Goal: Task Accomplishment & Management: Manage account settings

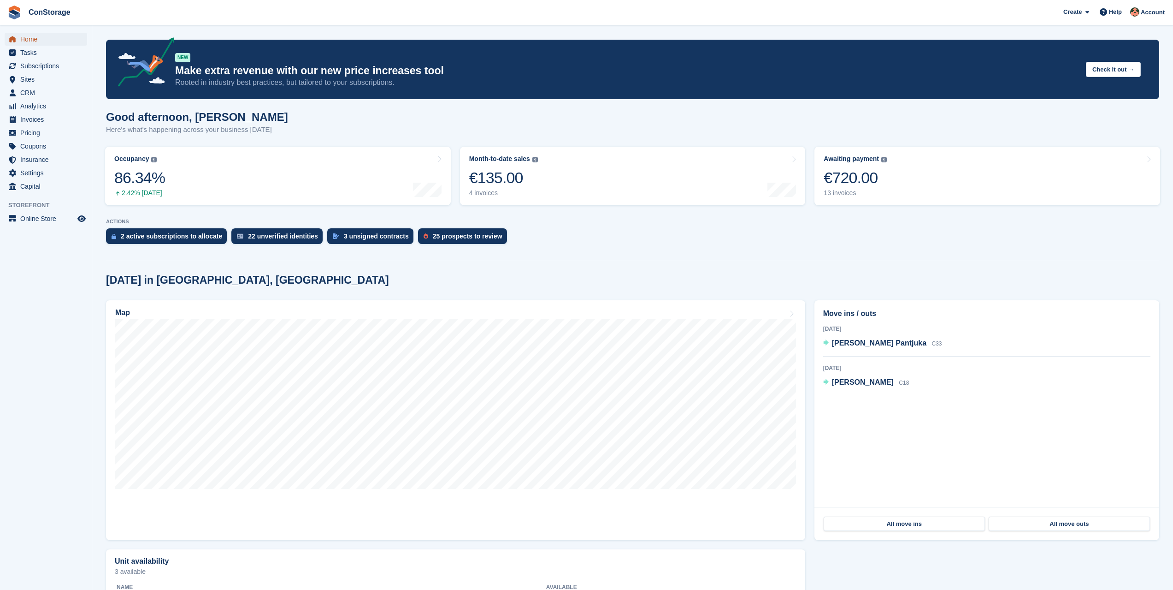
click at [48, 43] on span "Home" at bounding box center [47, 39] width 55 height 13
click at [46, 117] on span "Invoices" at bounding box center [47, 119] width 55 height 13
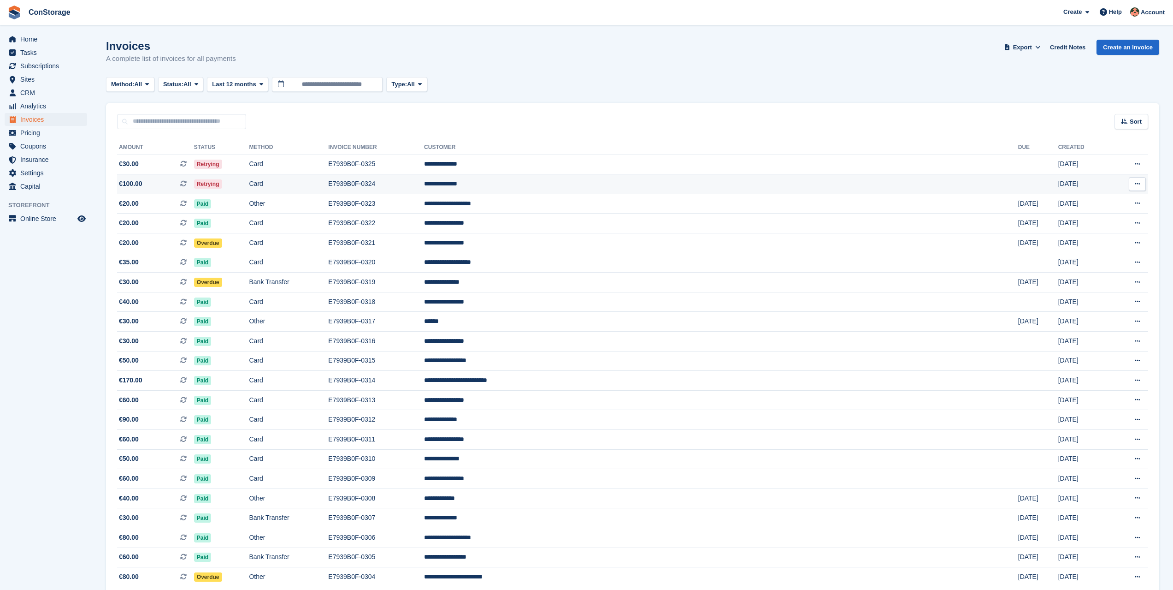
click at [249, 177] on td "Retrying" at bounding box center [221, 184] width 55 height 20
click at [302, 164] on div "This is a recurring subscription invoice." at bounding box center [313, 164] width 122 height 20
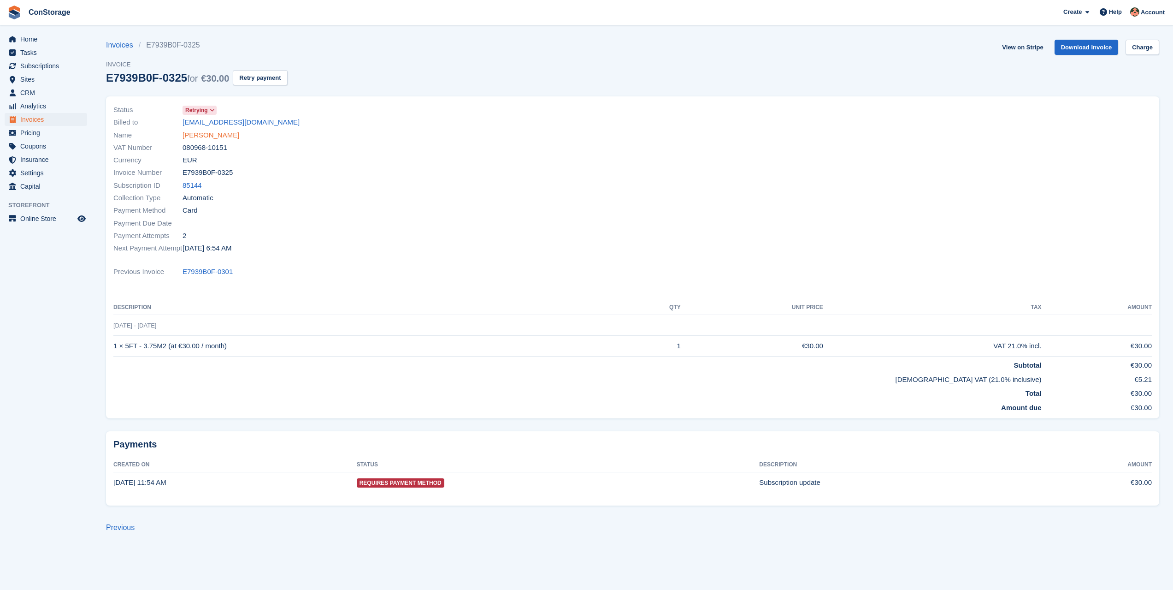
click at [216, 134] on link "Igor Prudnikov" at bounding box center [211, 135] width 57 height 11
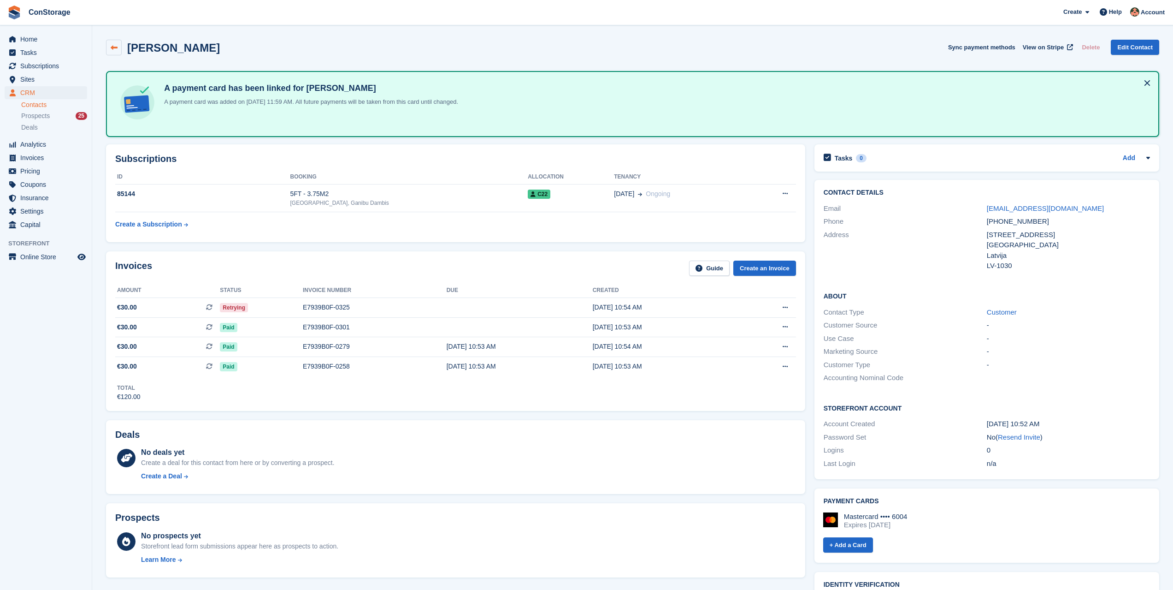
click at [111, 47] on icon at bounding box center [114, 47] width 7 height 7
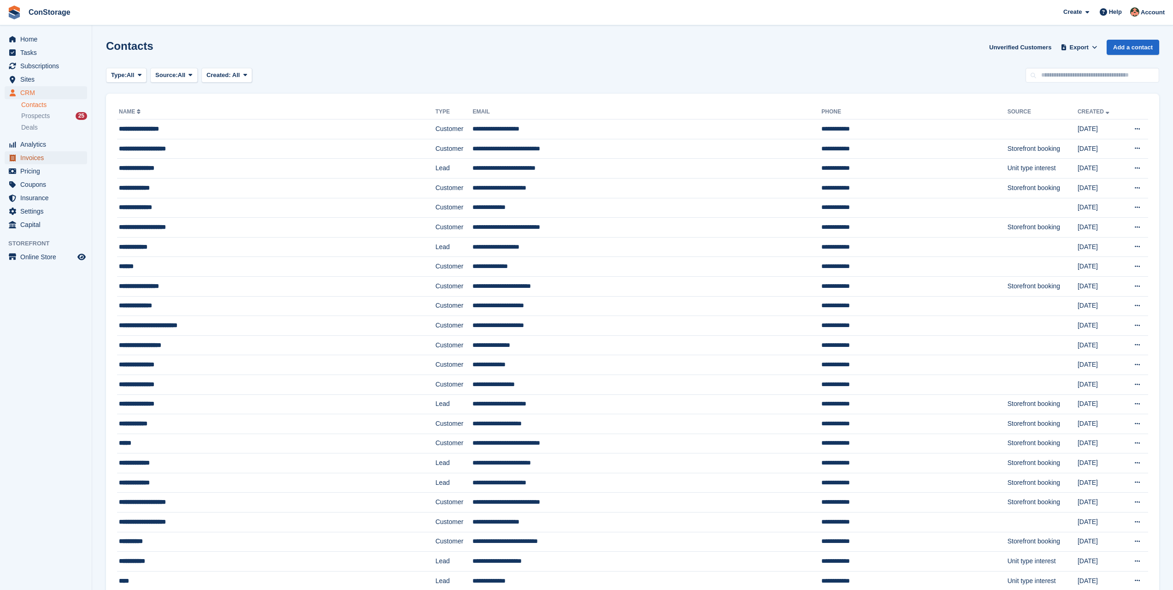
click at [48, 158] on span "Invoices" at bounding box center [47, 157] width 55 height 13
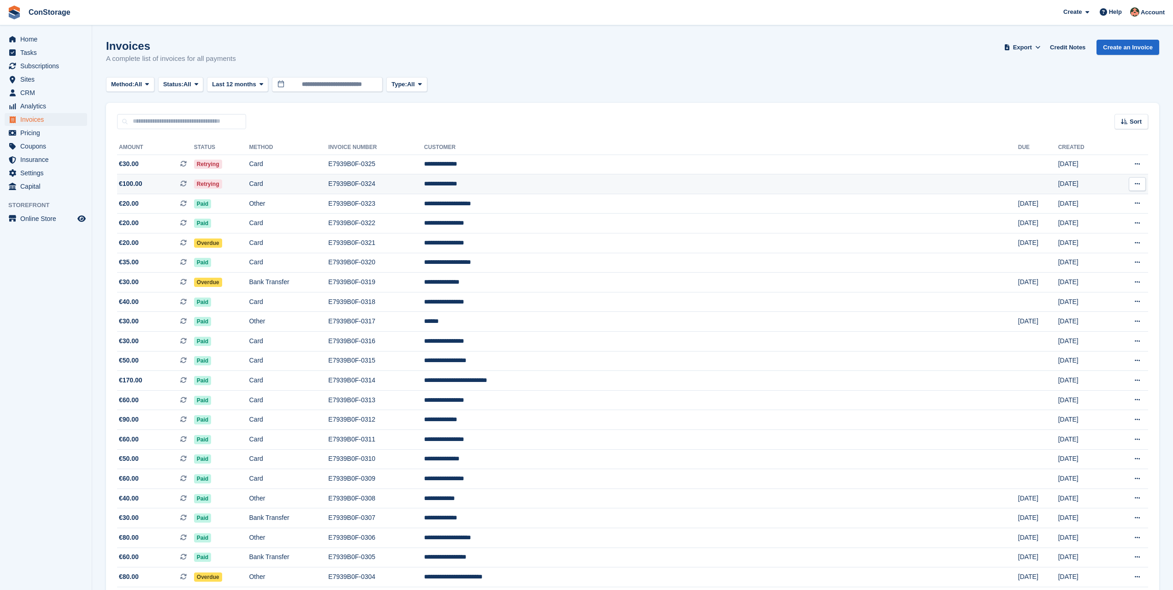
click at [249, 183] on td "Retrying" at bounding box center [221, 184] width 55 height 20
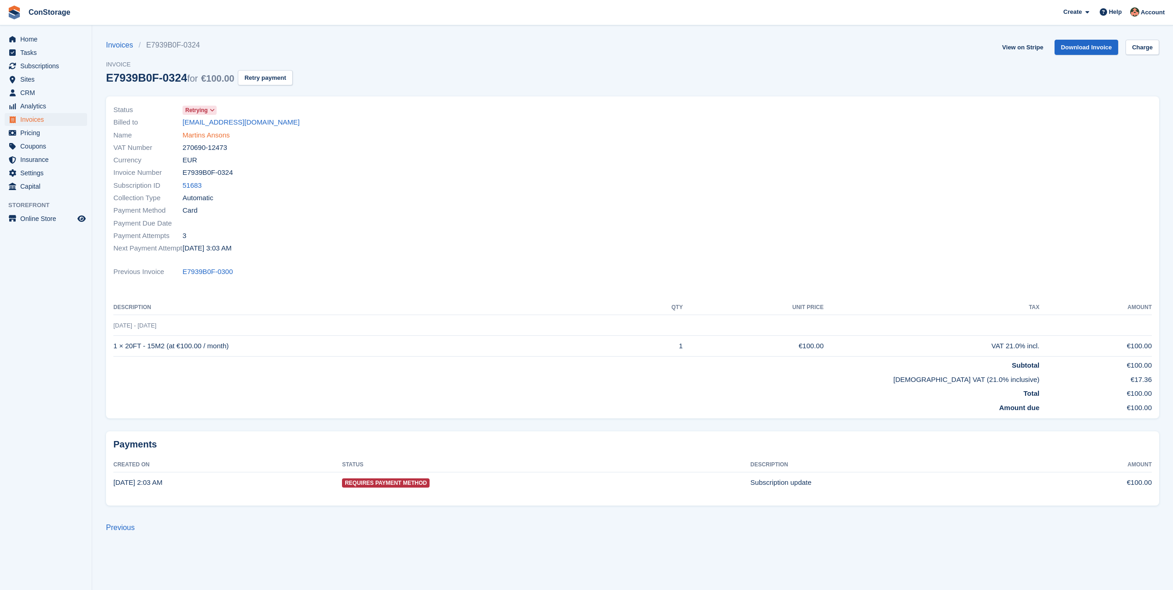
click at [218, 131] on link "Martins Ansons" at bounding box center [206, 135] width 47 height 11
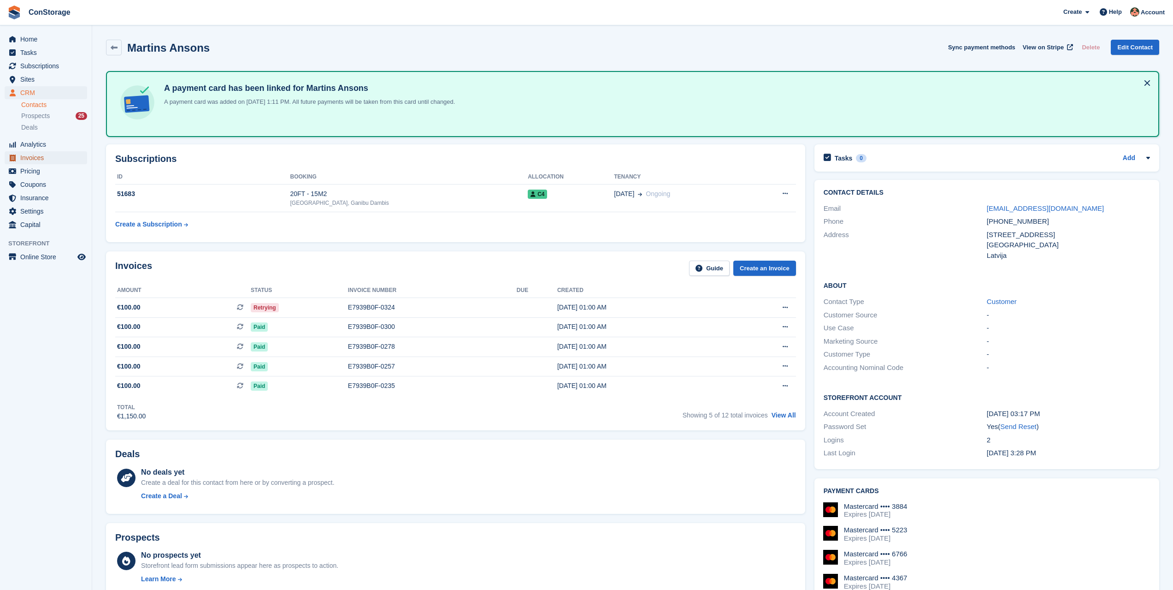
click at [34, 164] on span "Invoices" at bounding box center [47, 157] width 55 height 13
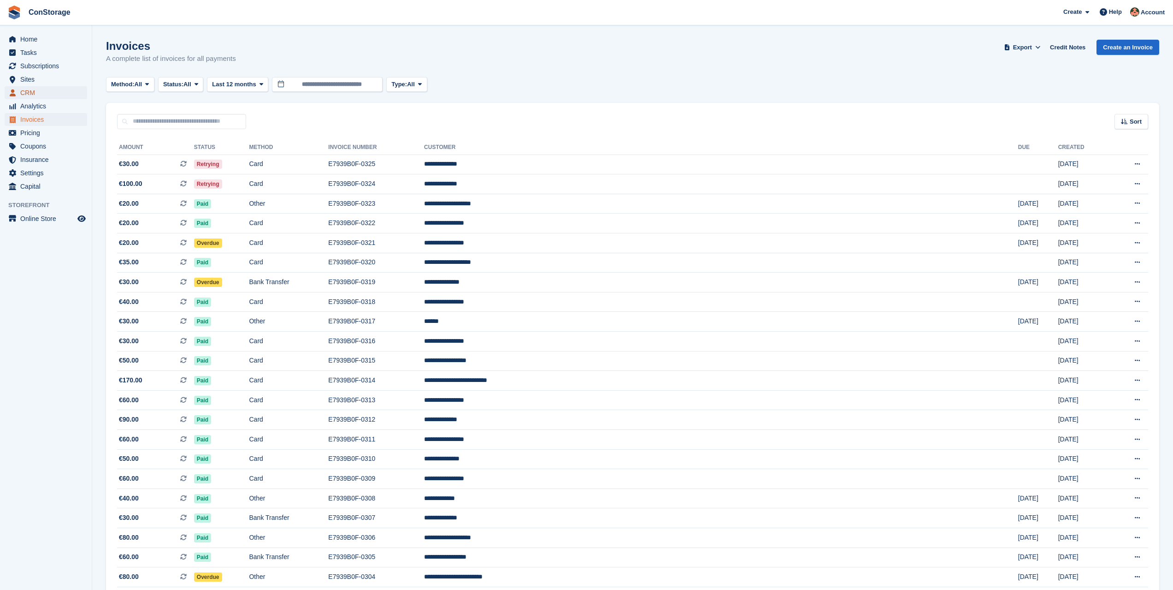
click at [39, 89] on span "CRM" at bounding box center [47, 92] width 55 height 13
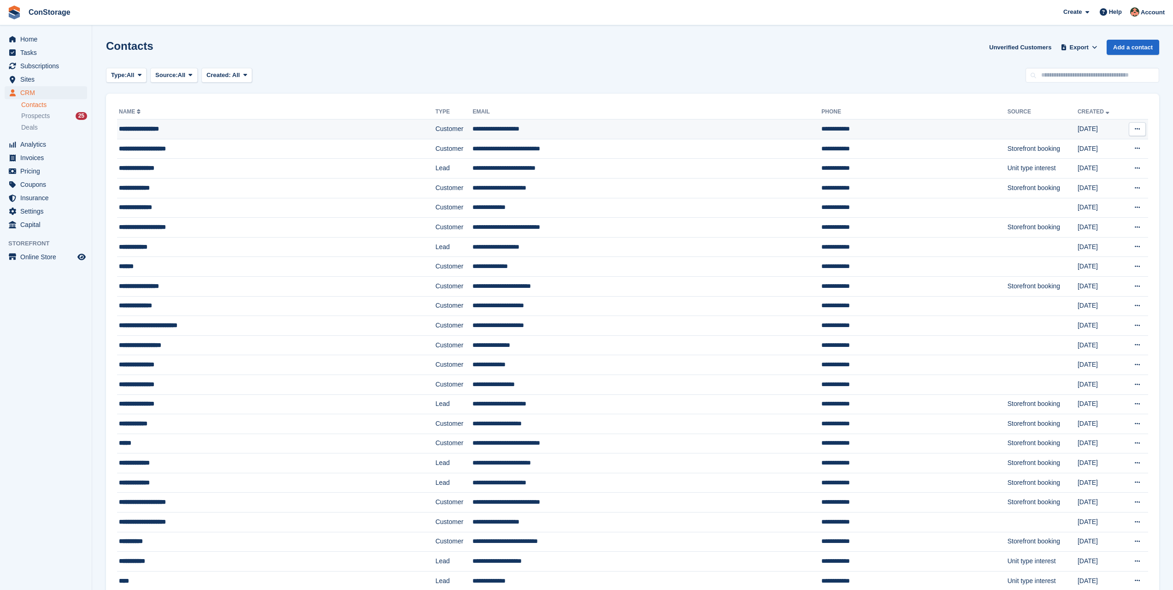
click at [139, 127] on div "**********" at bounding box center [237, 129] width 237 height 10
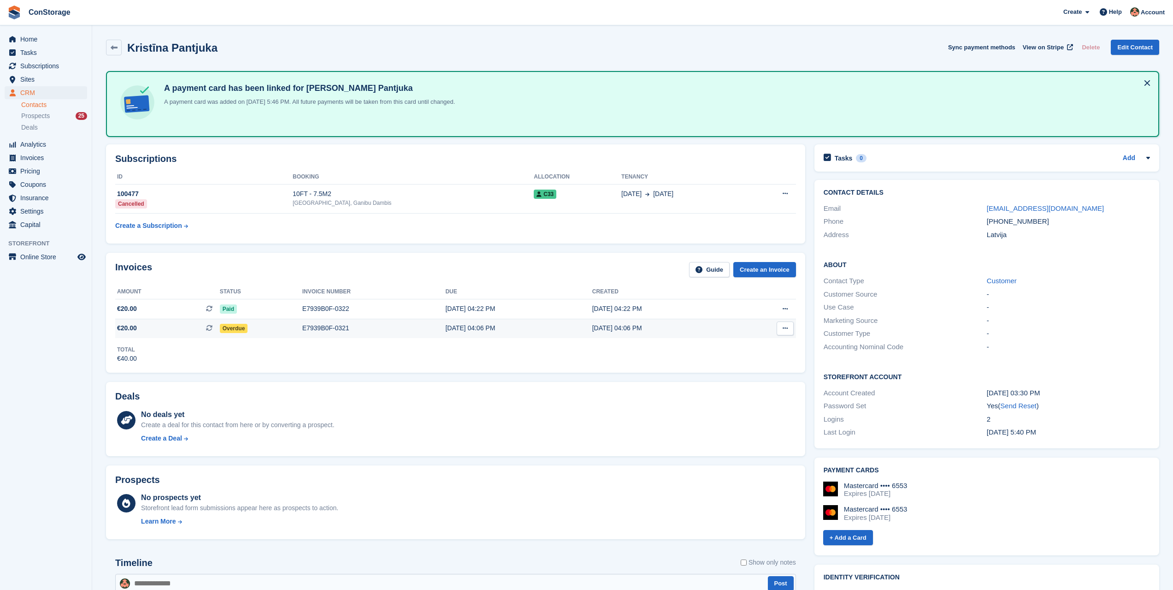
click at [786, 328] on icon at bounding box center [785, 328] width 5 height 6
click at [766, 357] on span at bounding box center [762, 359] width 11 height 11
click at [256, 328] on div "Overdue" at bounding box center [261, 328] width 83 height 10
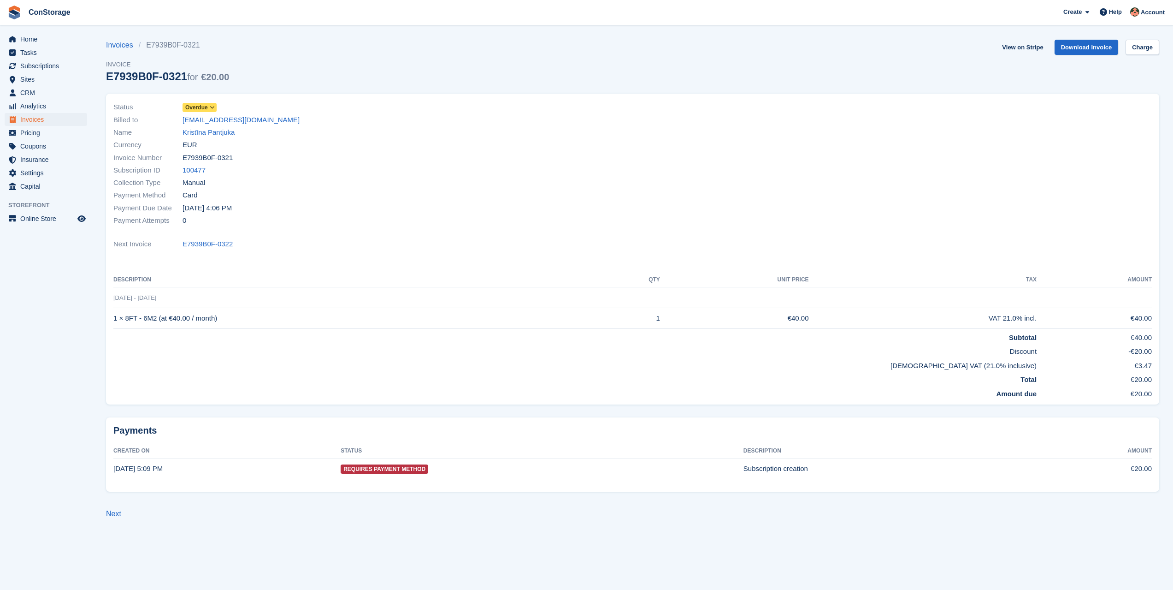
click at [212, 106] on icon at bounding box center [212, 108] width 5 height 6
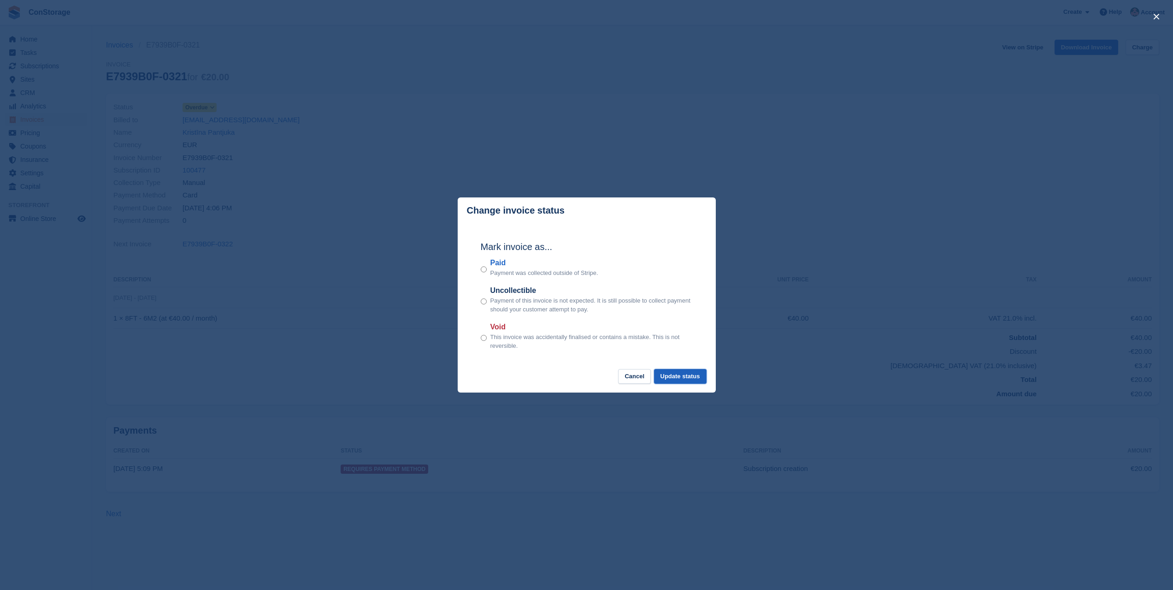
click at [692, 376] on button "Update status" at bounding box center [680, 376] width 53 height 15
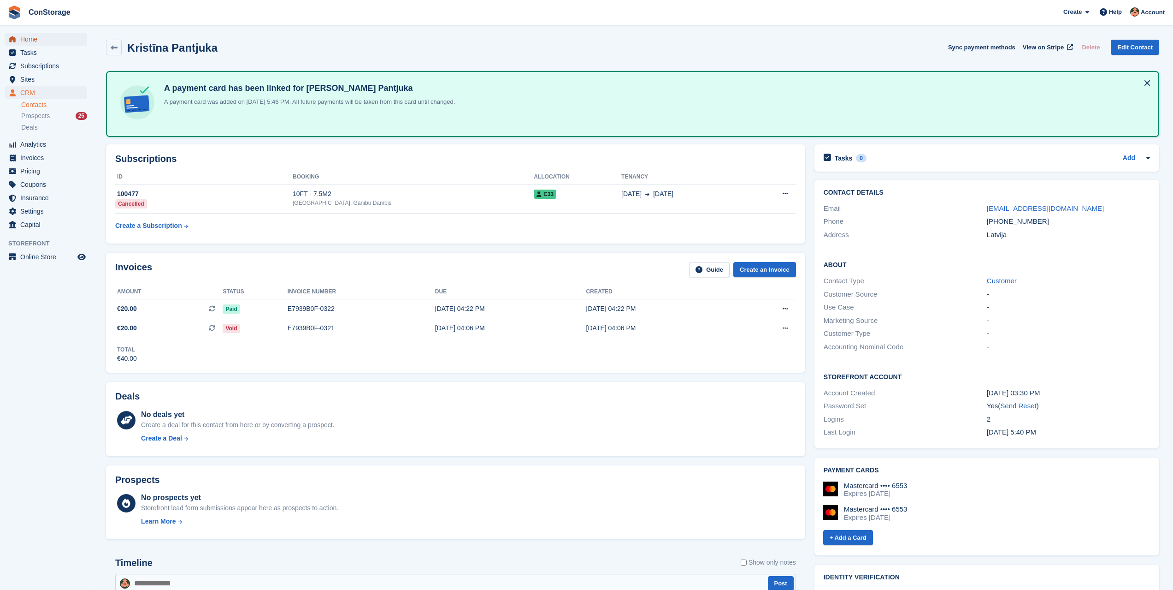
click at [40, 35] on span "Home" at bounding box center [47, 39] width 55 height 13
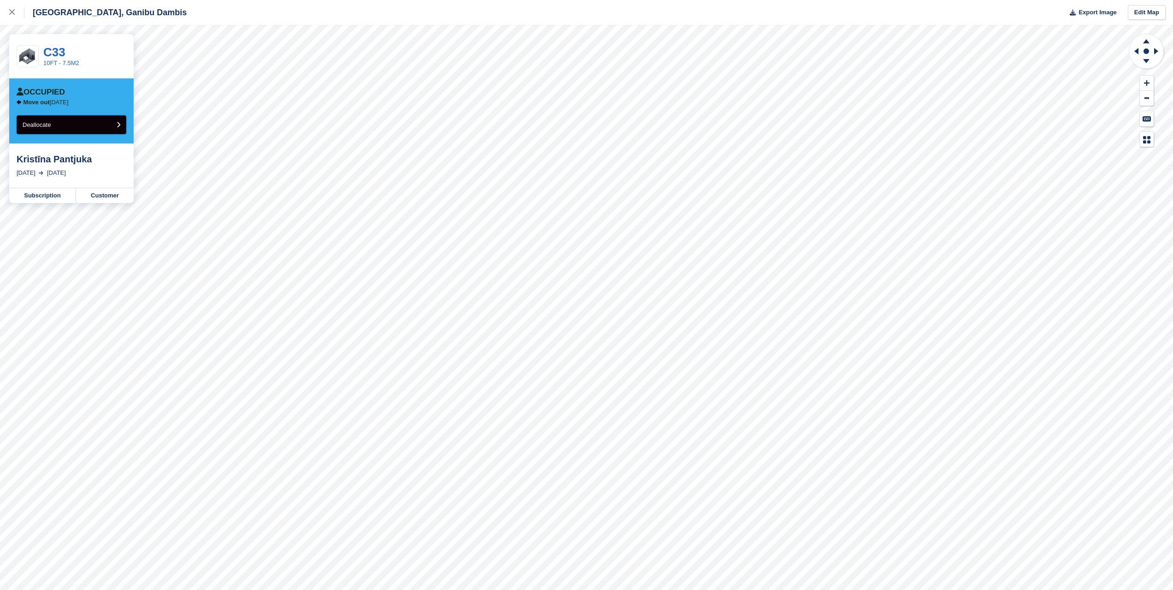
click at [97, 122] on button "Deallocate" at bounding box center [72, 124] width 110 height 19
click at [12, 10] on icon at bounding box center [12, 12] width 6 height 6
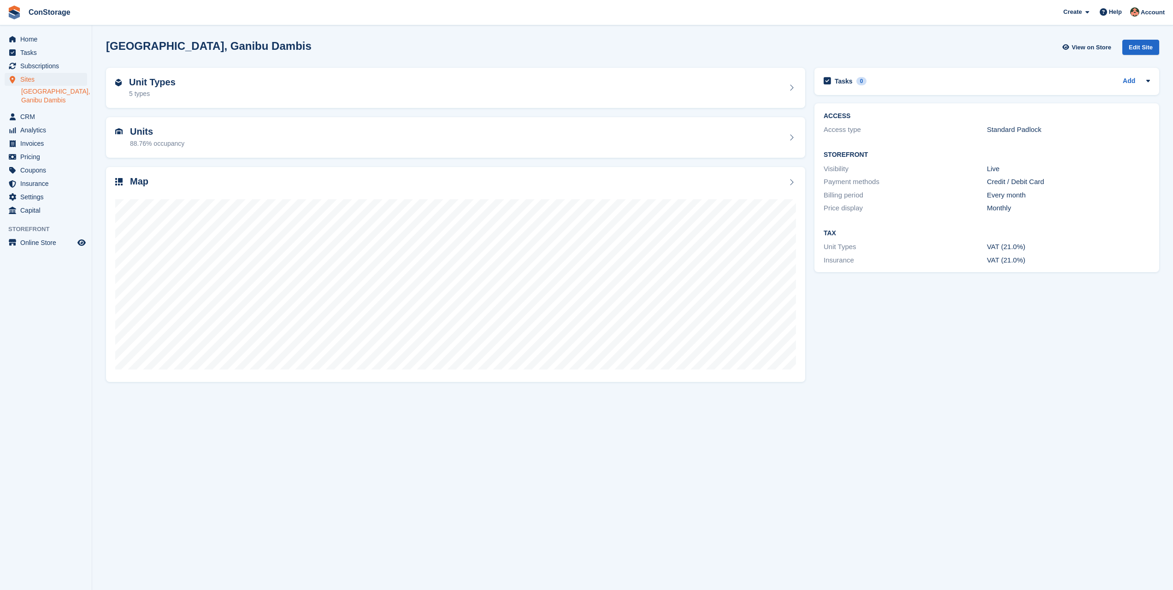
click at [53, 96] on ul "[GEOGRAPHIC_DATA], Ganibu Dambis" at bounding box center [56, 95] width 71 height 19
click at [51, 110] on span "CRM" at bounding box center [47, 116] width 55 height 13
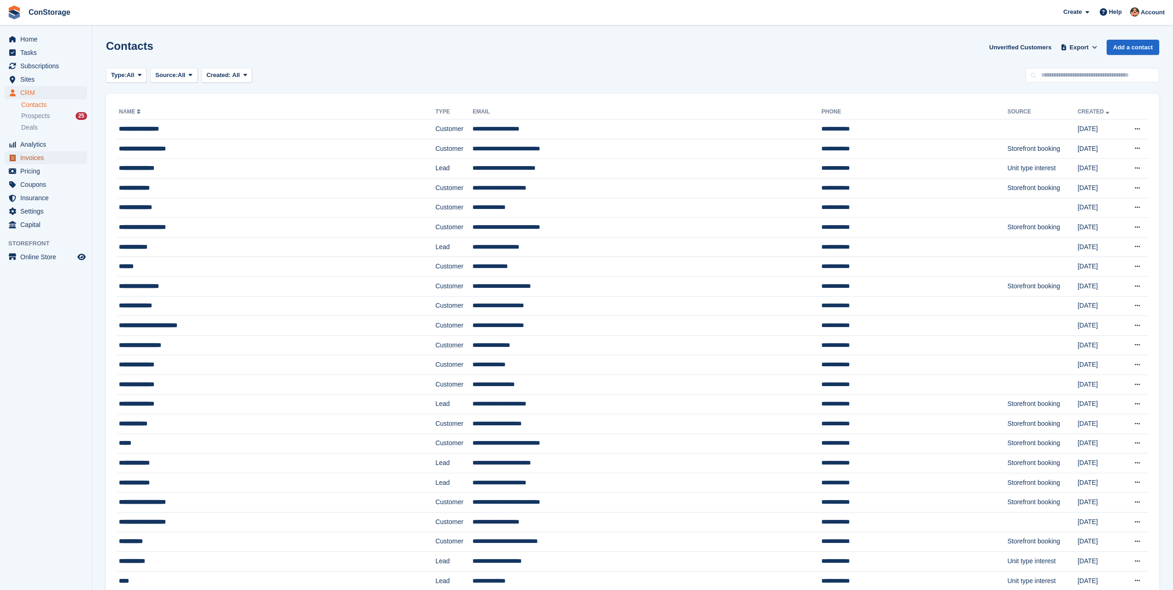
click at [33, 160] on span "Invoices" at bounding box center [47, 157] width 55 height 13
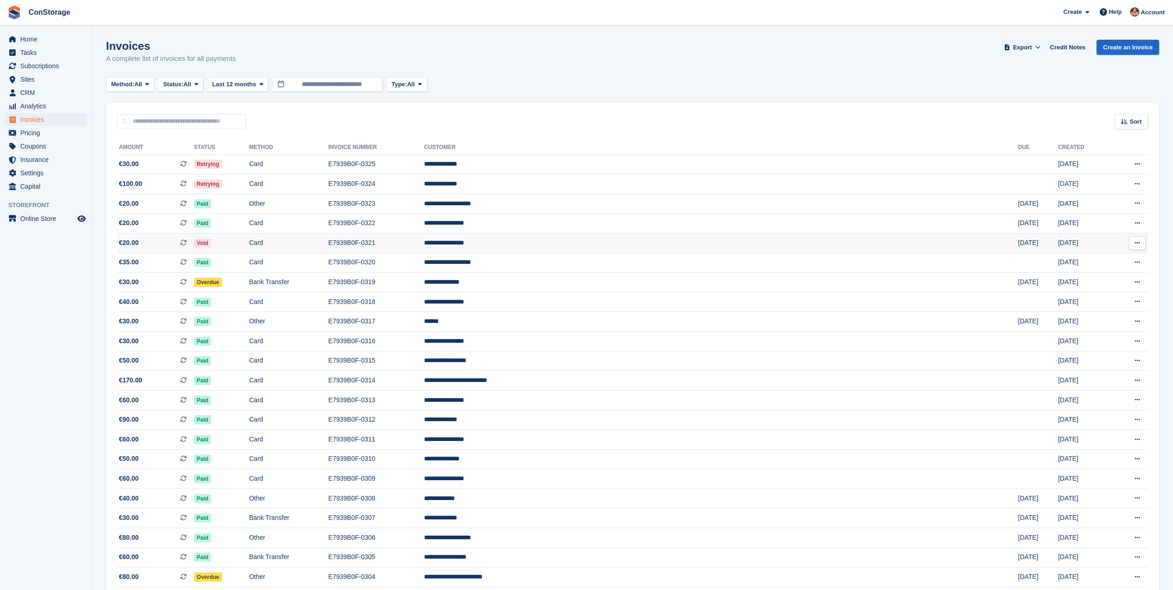
click at [249, 243] on td "Void" at bounding box center [221, 243] width 55 height 20
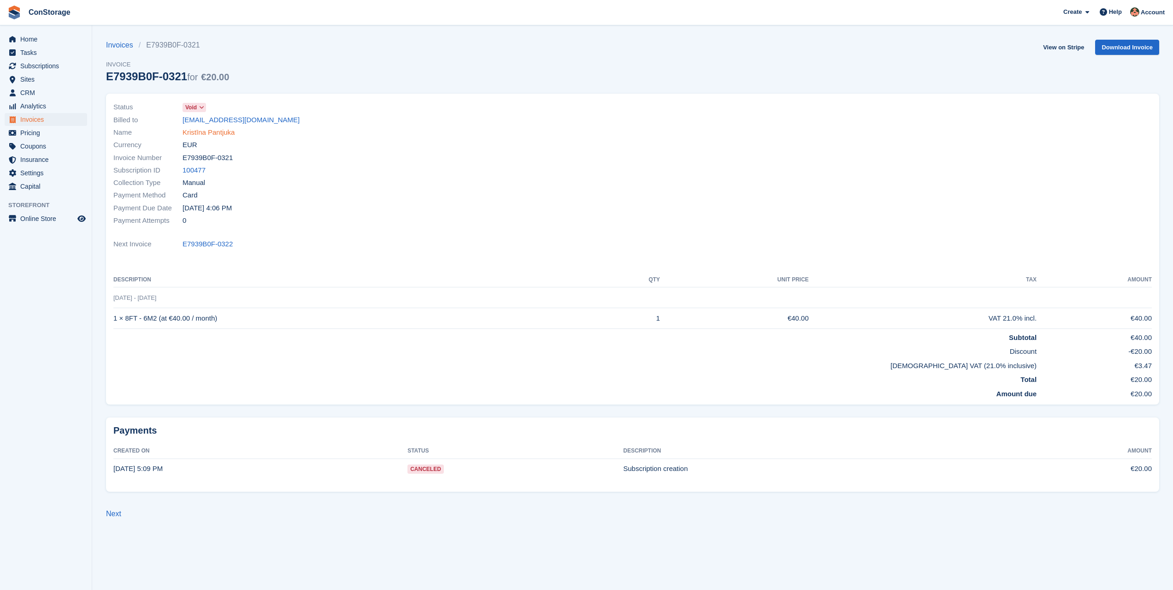
click at [201, 132] on link "Kristīna Pantjuka" at bounding box center [209, 132] width 52 height 11
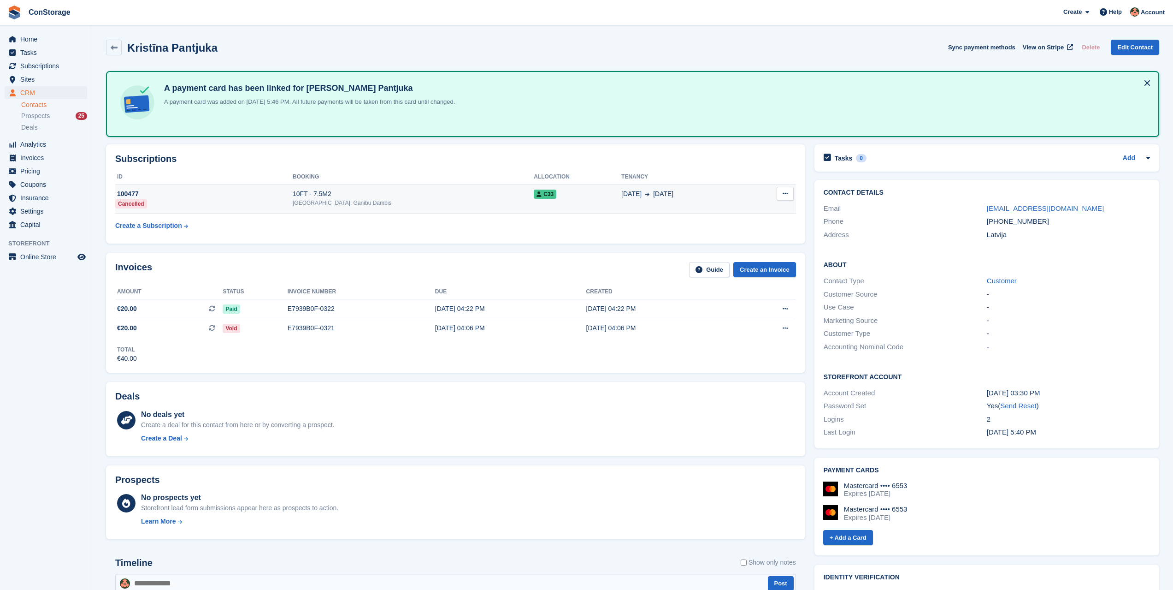
click at [786, 193] on icon at bounding box center [785, 193] width 5 height 6
click at [534, 196] on span "С33" at bounding box center [545, 193] width 23 height 9
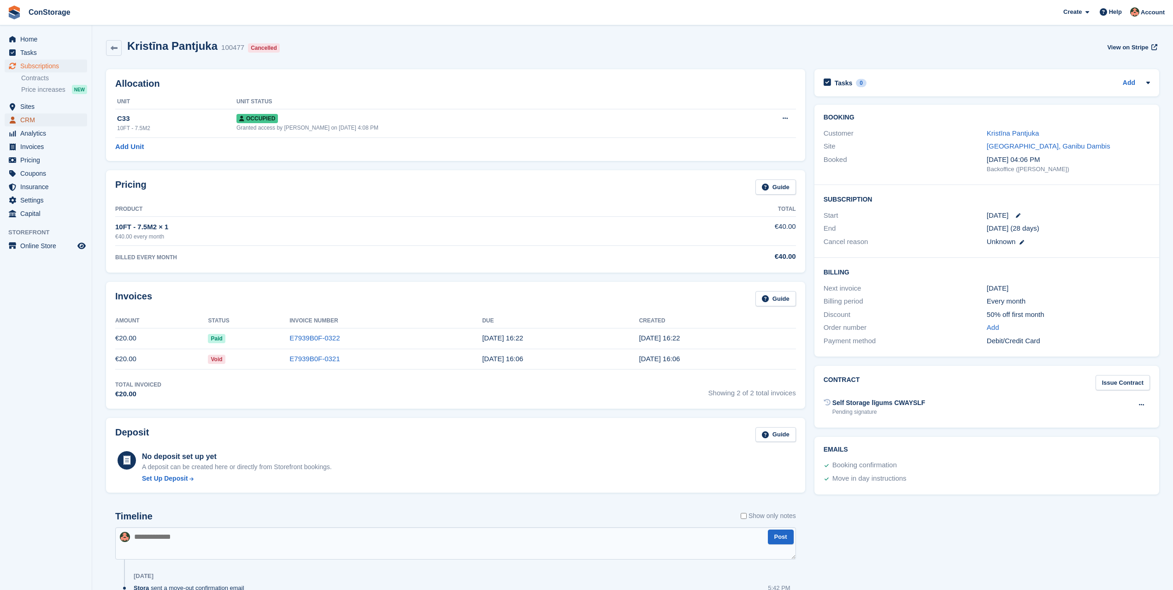
click at [61, 121] on span "CRM" at bounding box center [47, 119] width 55 height 13
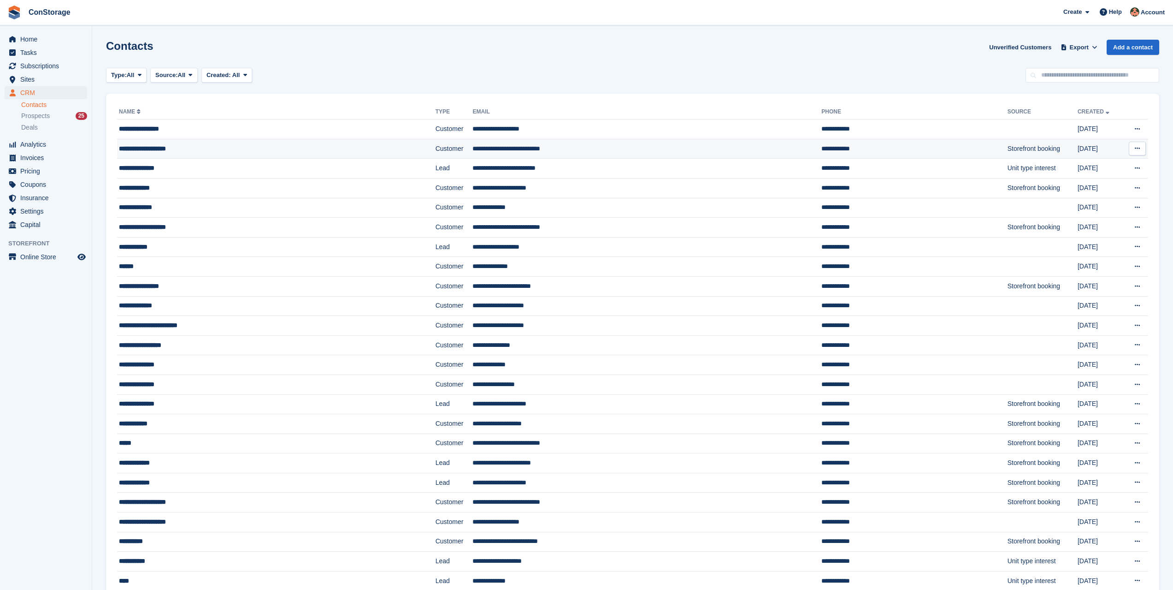
click at [183, 141] on td "**********" at bounding box center [276, 149] width 319 height 20
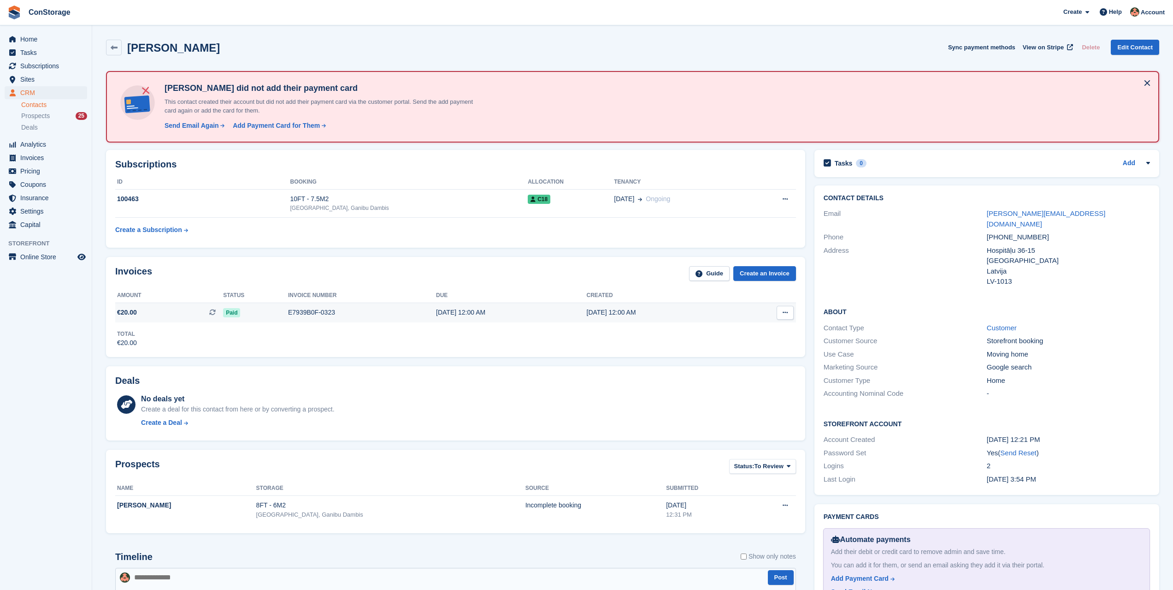
click at [173, 307] on span "€20.00 This is a recurring subscription invoice." at bounding box center [169, 312] width 108 height 10
click at [38, 90] on span "CRM" at bounding box center [47, 92] width 55 height 13
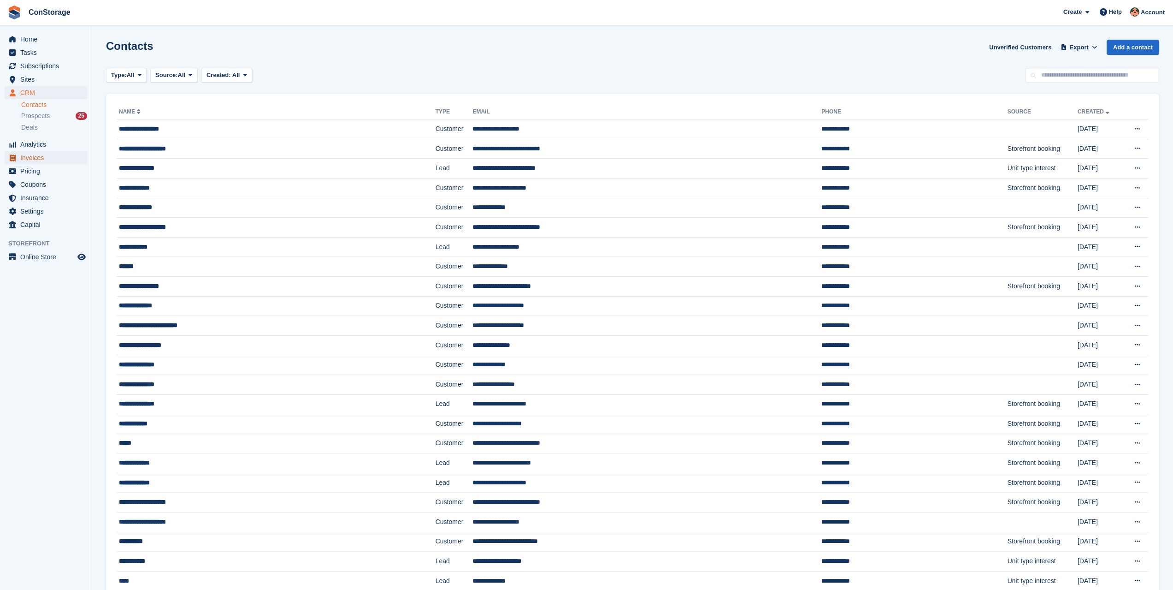
click at [50, 154] on span "Invoices" at bounding box center [47, 157] width 55 height 13
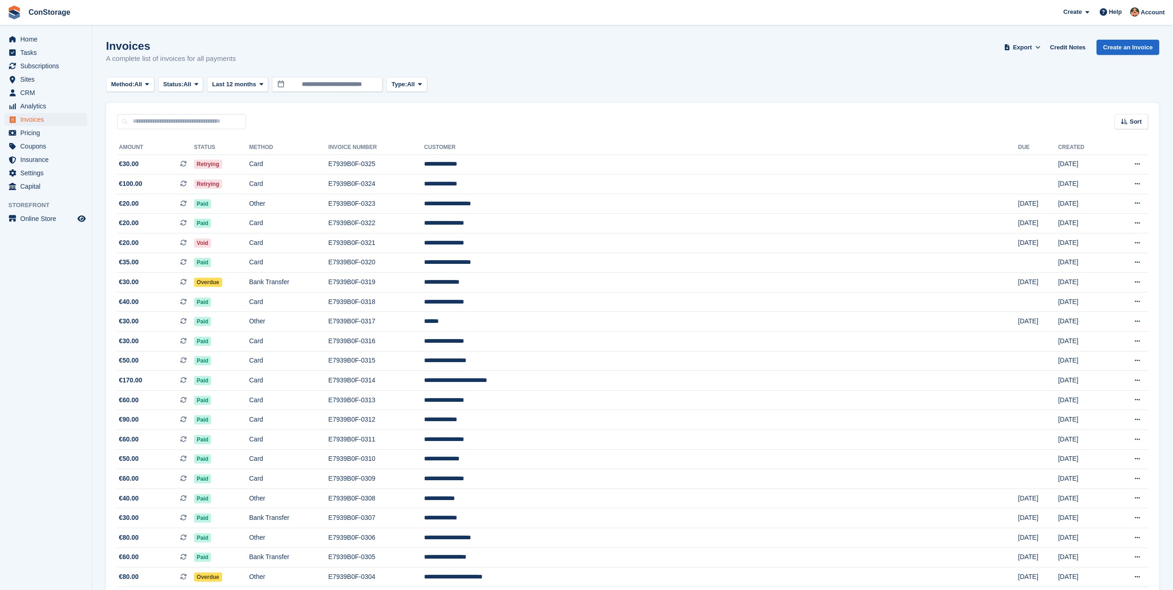
click at [615, 64] on div "Invoices A complete list of invoices for all payments Export Export Invoices Ex…" at bounding box center [632, 57] width 1053 height 35
click at [47, 37] on span "Home" at bounding box center [47, 39] width 55 height 13
click at [249, 220] on td "Paid" at bounding box center [221, 223] width 55 height 20
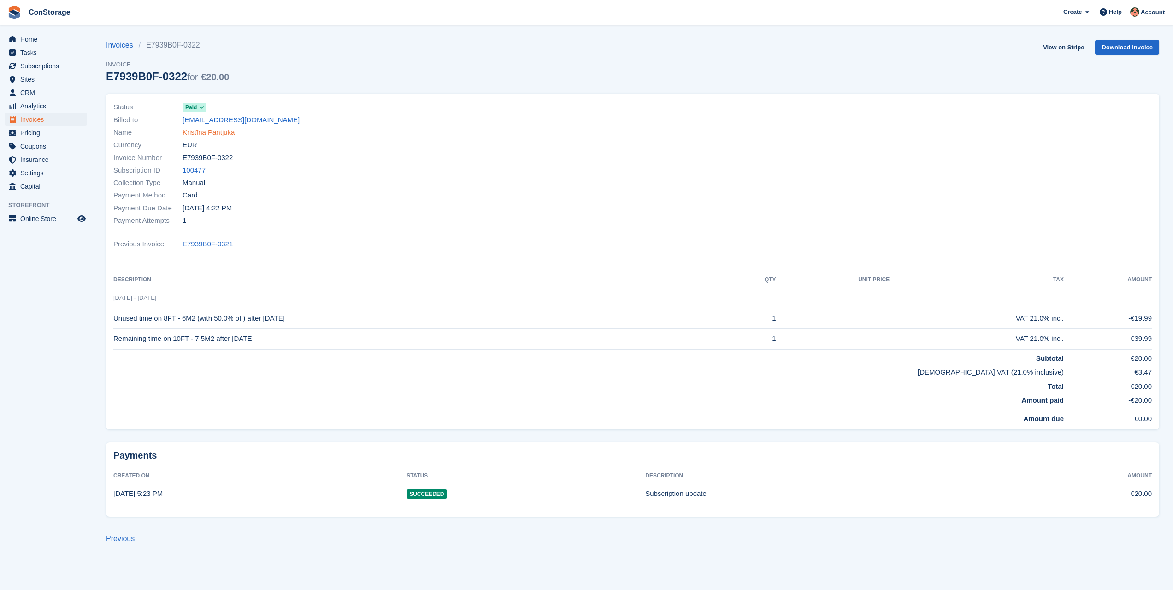
click at [206, 129] on link "Kristīna Pantjuka" at bounding box center [209, 132] width 52 height 11
click at [228, 345] on td "Remaining time on 10FT - 7.5M2 after [DATE]" at bounding box center [423, 338] width 621 height 21
click at [38, 115] on span "Invoices" at bounding box center [47, 119] width 55 height 13
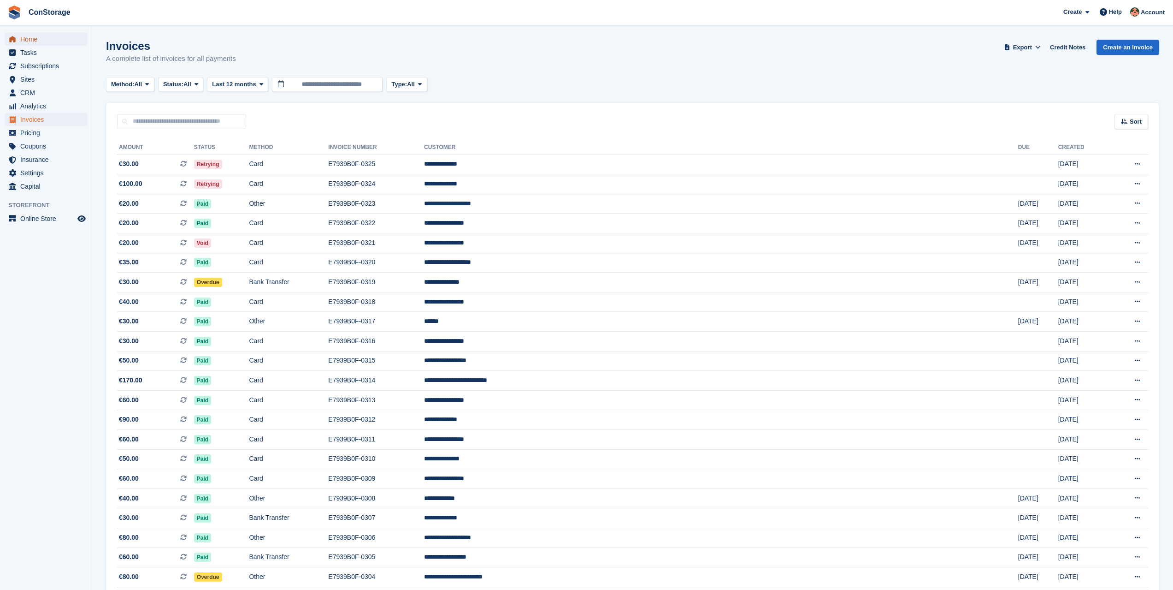
click at [31, 37] on span "Home" at bounding box center [47, 39] width 55 height 13
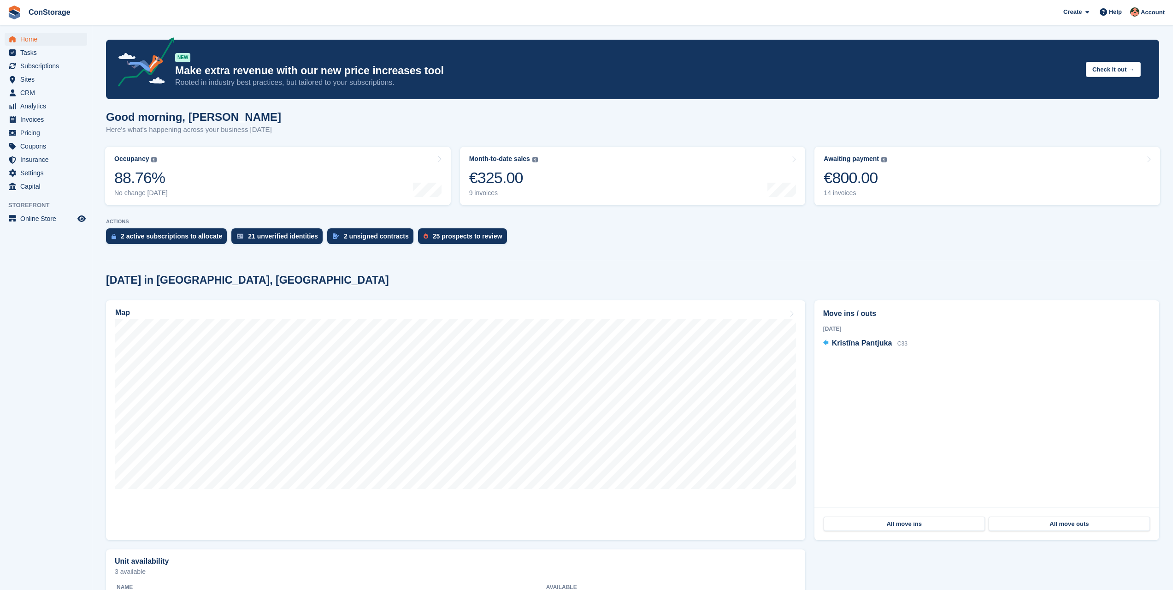
scroll to position [92, 0]
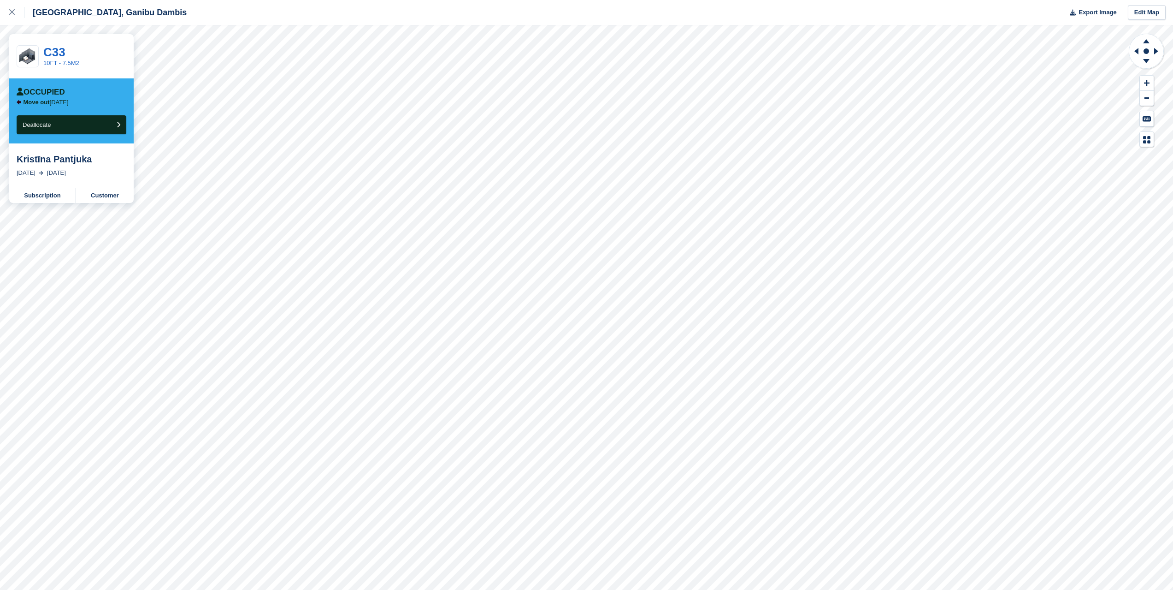
click at [18, 104] on img at bounding box center [19, 102] width 5 height 5
click at [57, 48] on link "С33" at bounding box center [54, 52] width 22 height 14
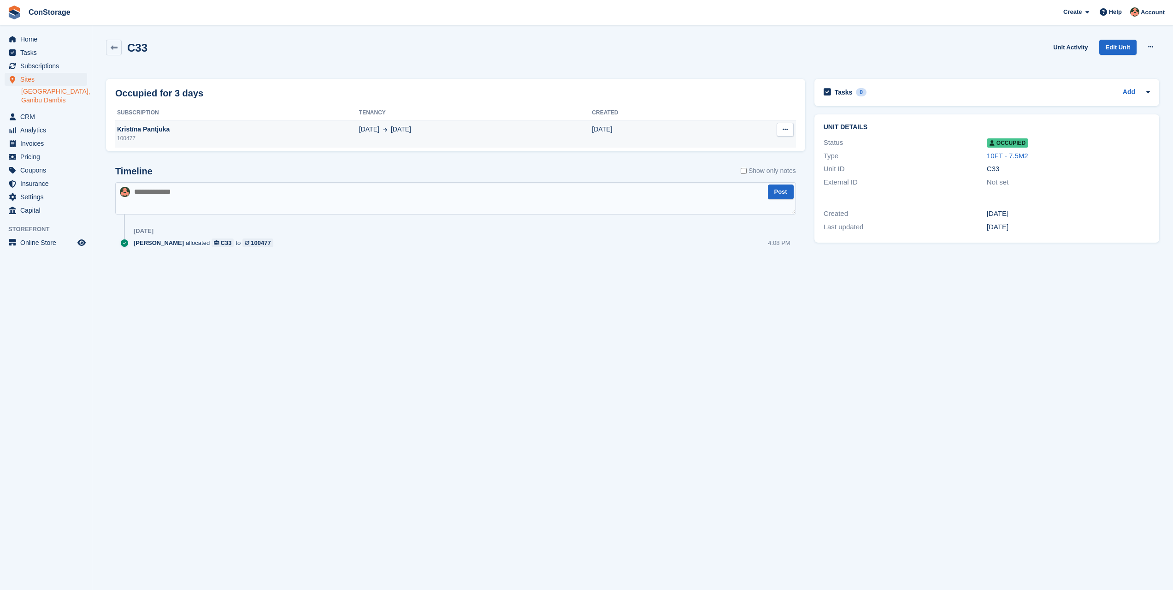
click at [147, 129] on div "Kristīna Pantjuka" at bounding box center [237, 129] width 244 height 10
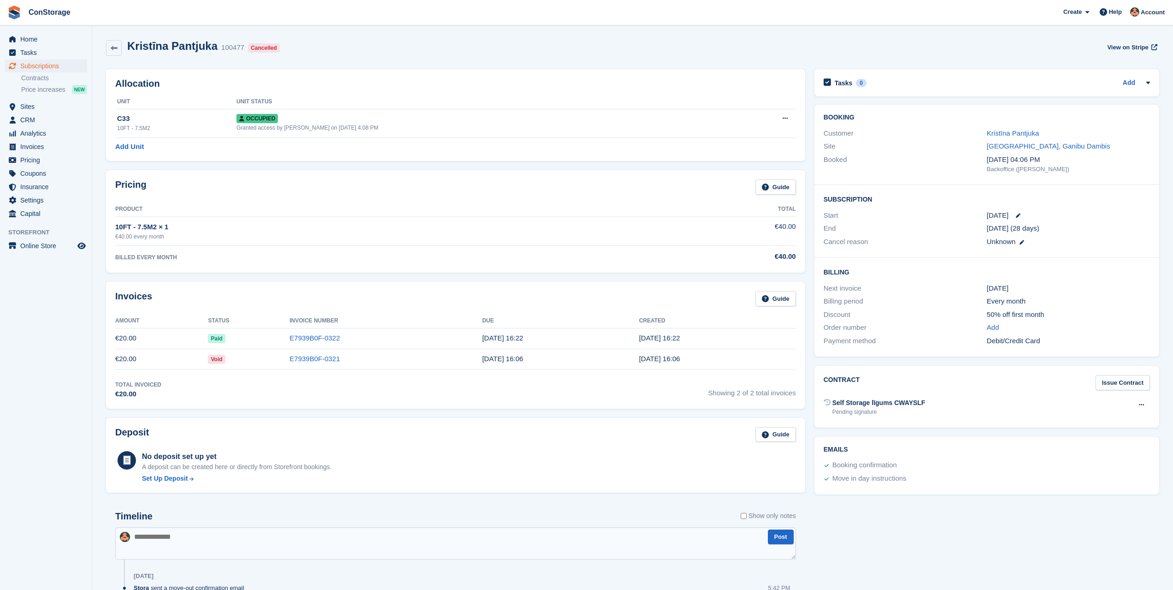
scroll to position [46, 0]
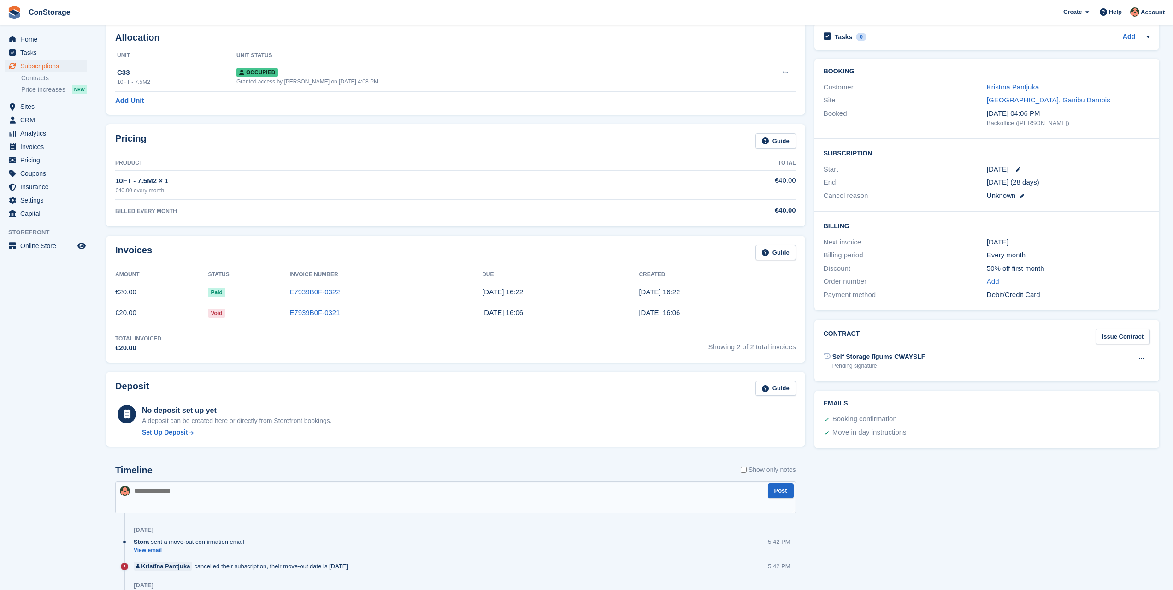
click at [139, 296] on td "€20.00" at bounding box center [161, 292] width 93 height 21
click at [315, 293] on link "E7939B0F-0322" at bounding box center [315, 292] width 50 height 8
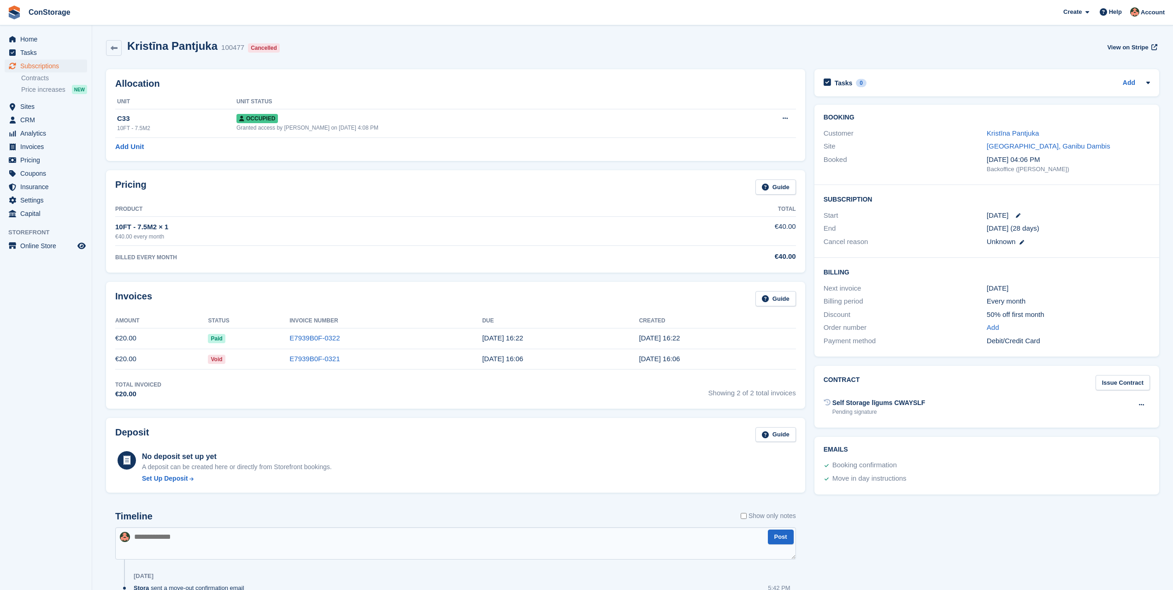
scroll to position [46, 0]
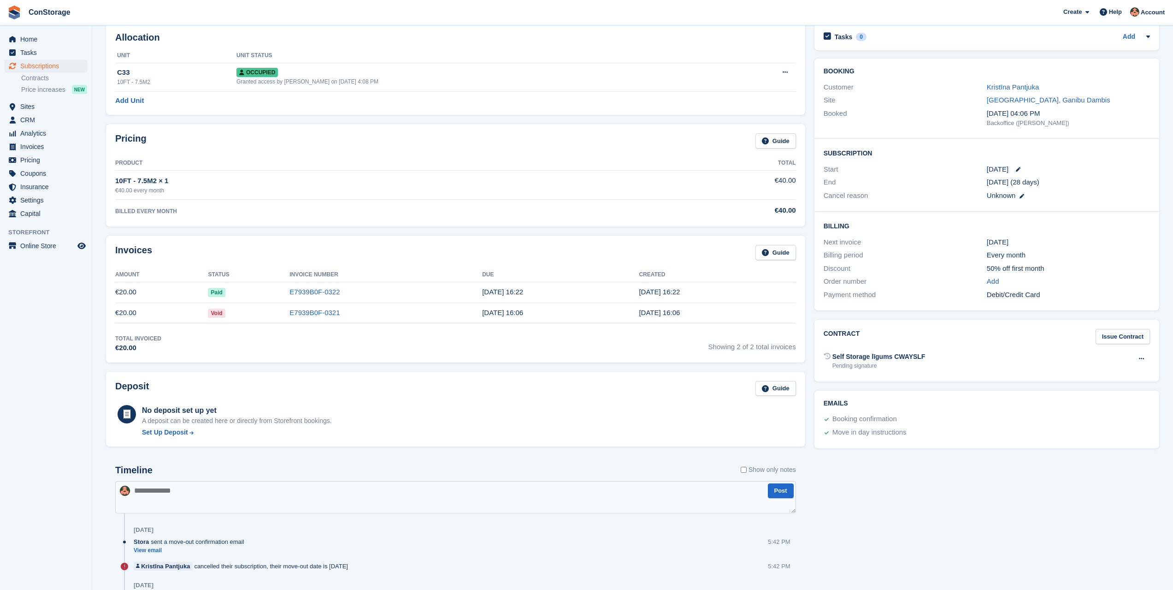
drag, startPoint x: 190, startPoint y: 306, endPoint x: 280, endPoint y: 311, distance: 90.0
click at [191, 306] on td "€20.00" at bounding box center [161, 312] width 93 height 21
click at [323, 312] on link "E7939B0F-0321" at bounding box center [315, 312] width 50 height 8
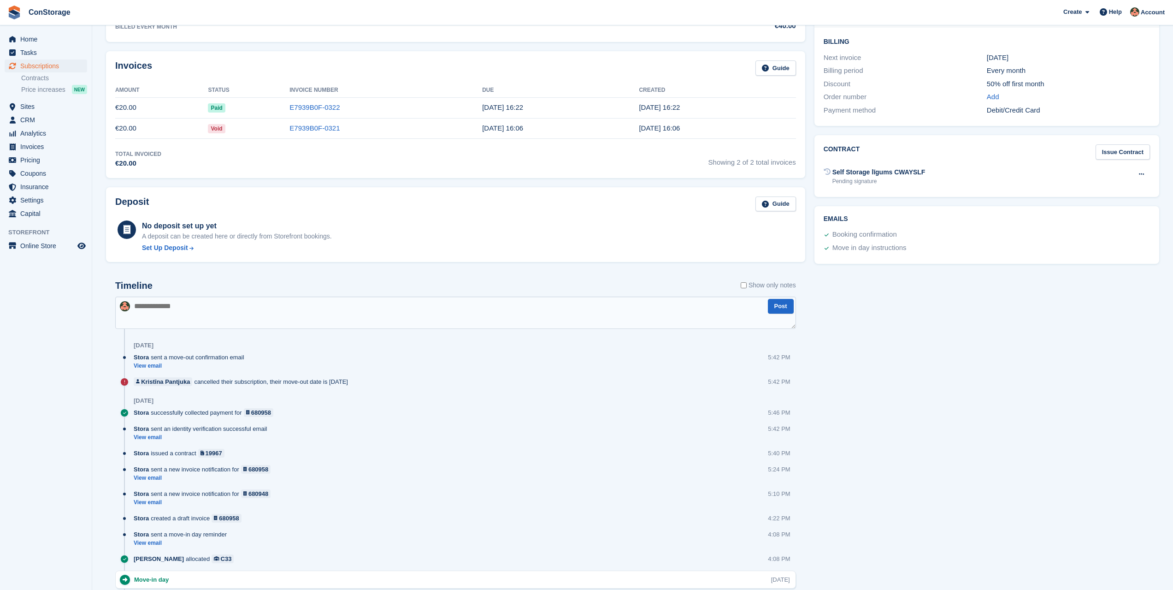
scroll to position [277, 0]
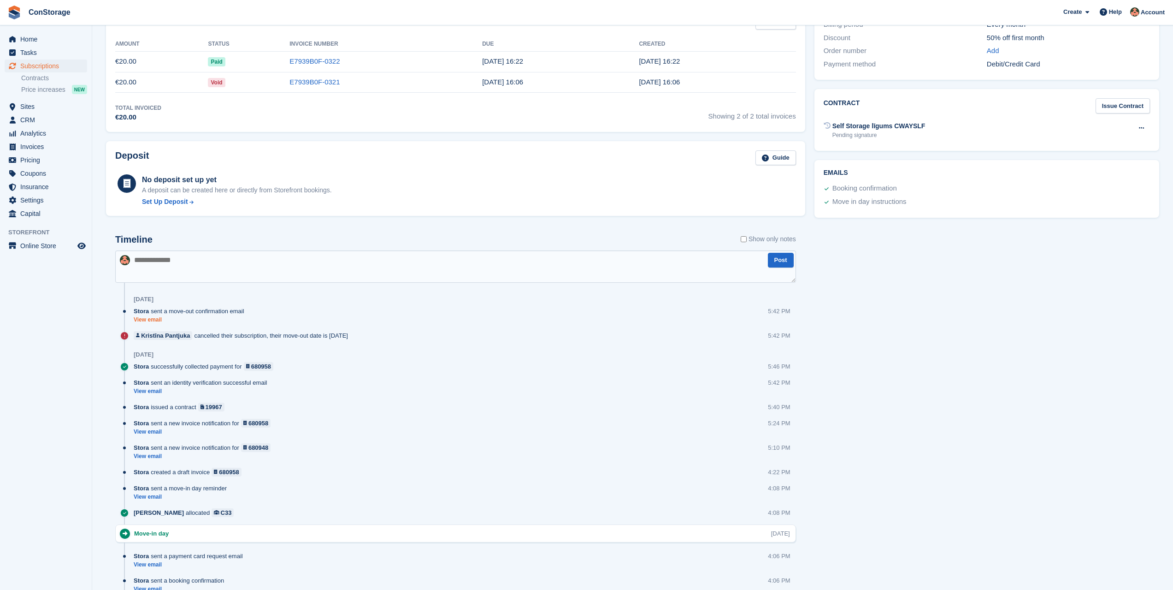
click at [158, 320] on link "View email" at bounding box center [191, 320] width 115 height 8
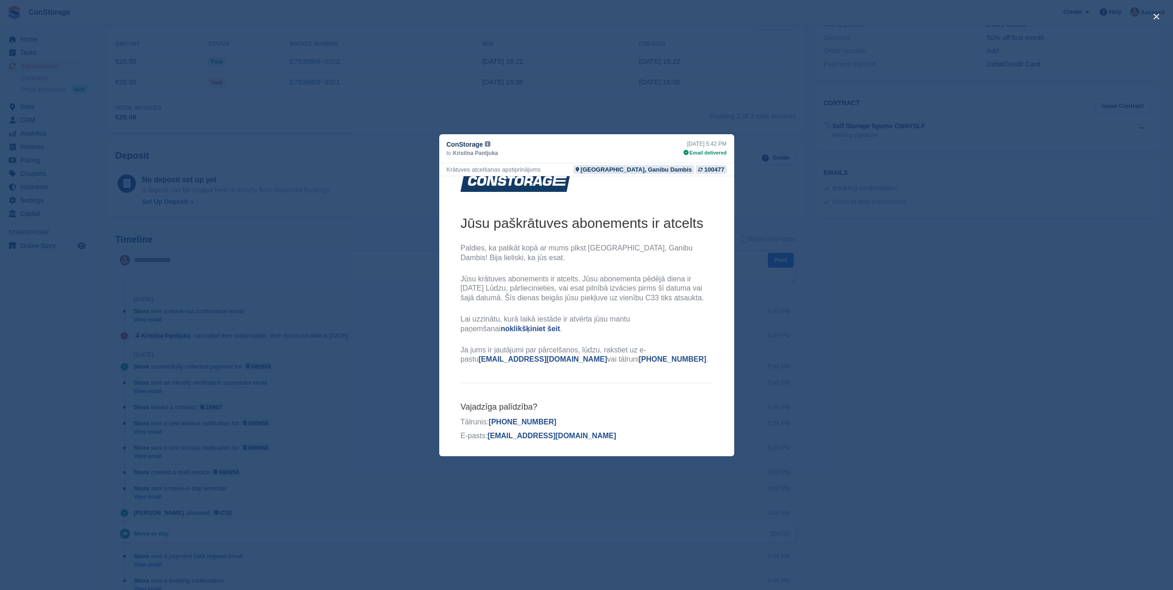
scroll to position [0, 0]
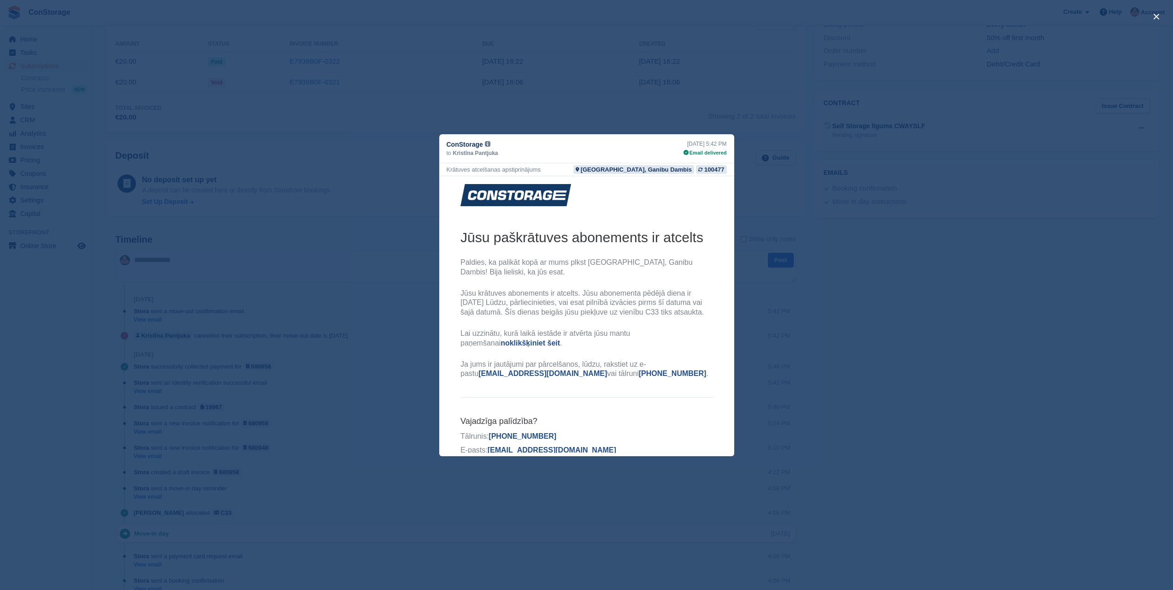
click at [449, 91] on div "close" at bounding box center [586, 295] width 1173 height 590
